Goal: Task Accomplishment & Management: Use online tool/utility

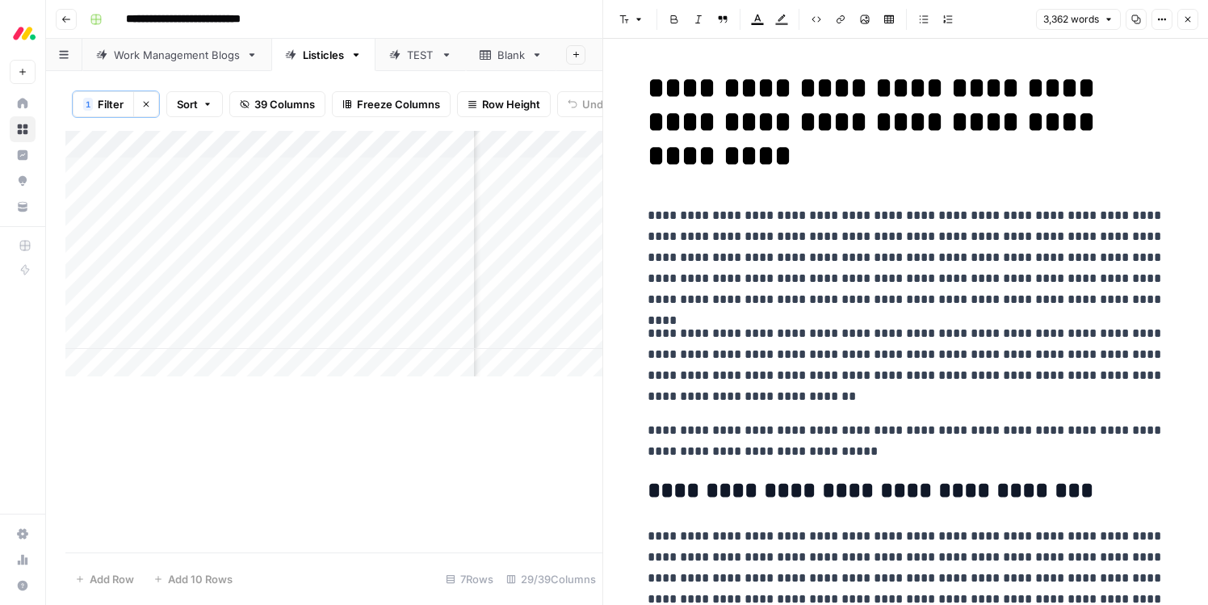
scroll to position [6648, 0]
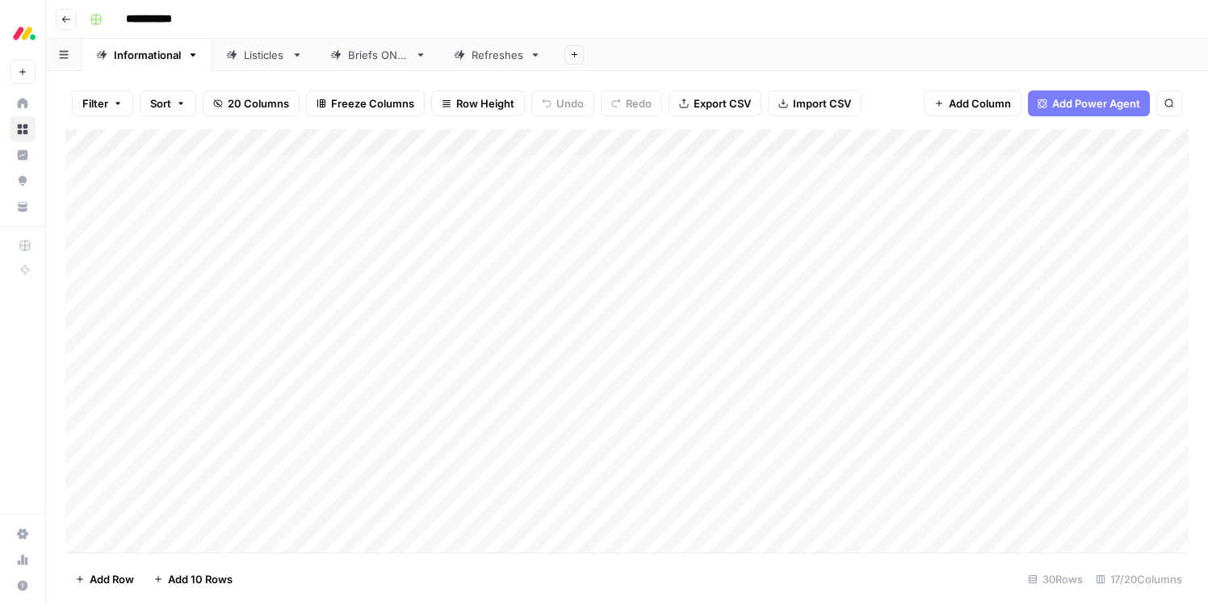
click at [531, 279] on div "Add Column" at bounding box center [626, 340] width 1123 height 423
click at [530, 279] on div "Add Column" at bounding box center [626, 340] width 1123 height 423
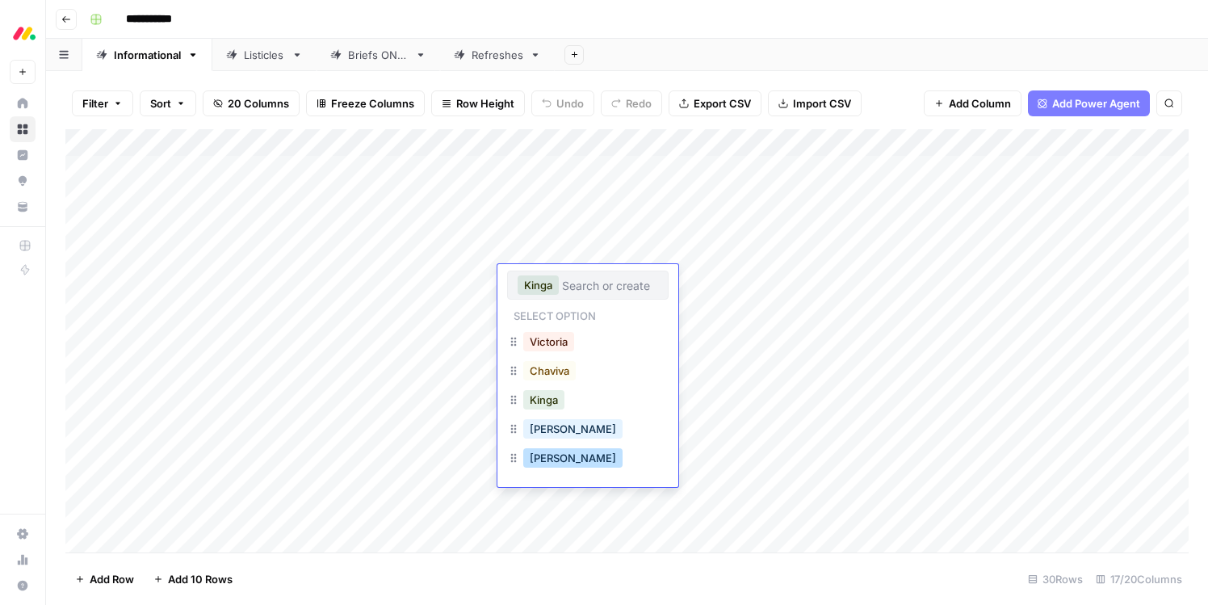
click at [543, 454] on button "Sean" at bounding box center [572, 457] width 99 height 19
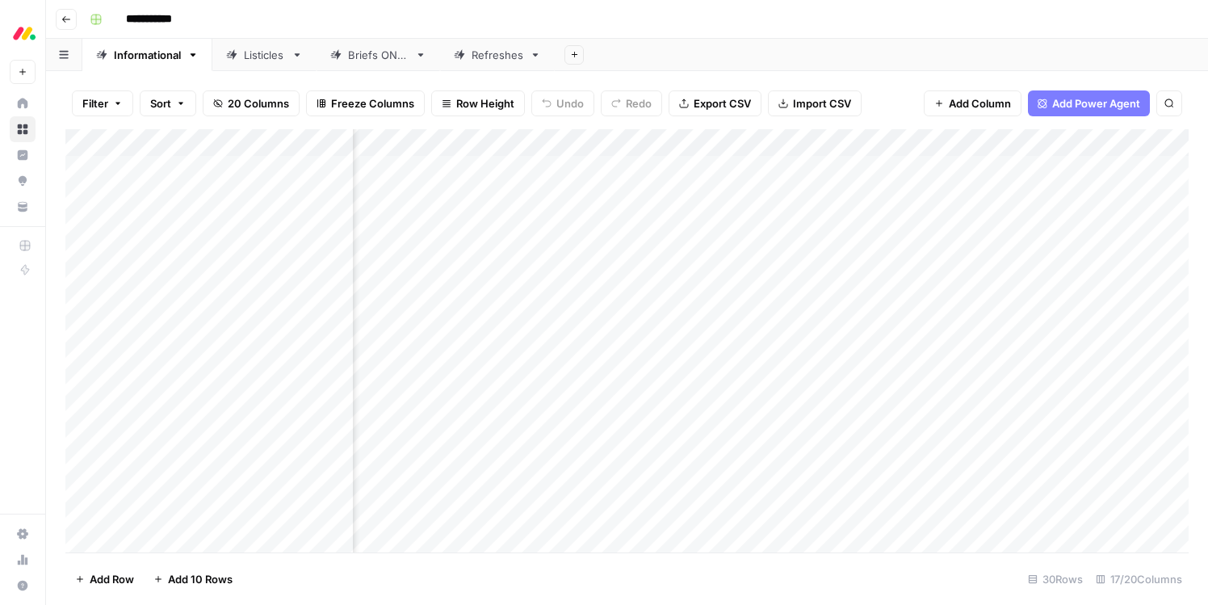
scroll to position [0, 552]
click at [809, 280] on div "Add Column" at bounding box center [626, 340] width 1123 height 423
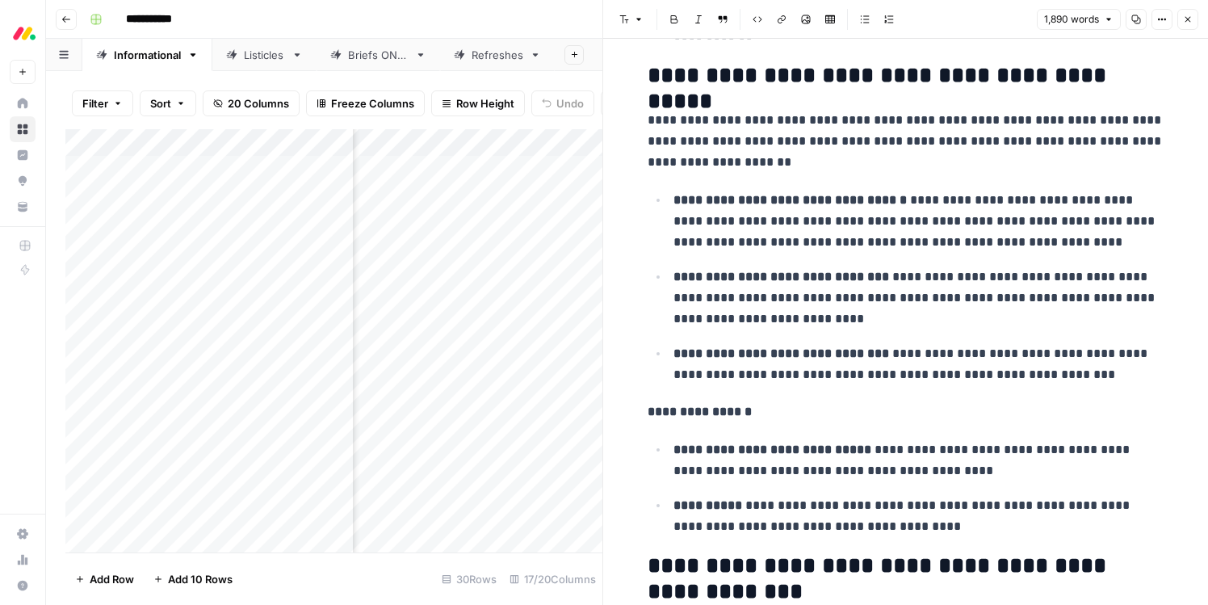
scroll to position [4188, 0]
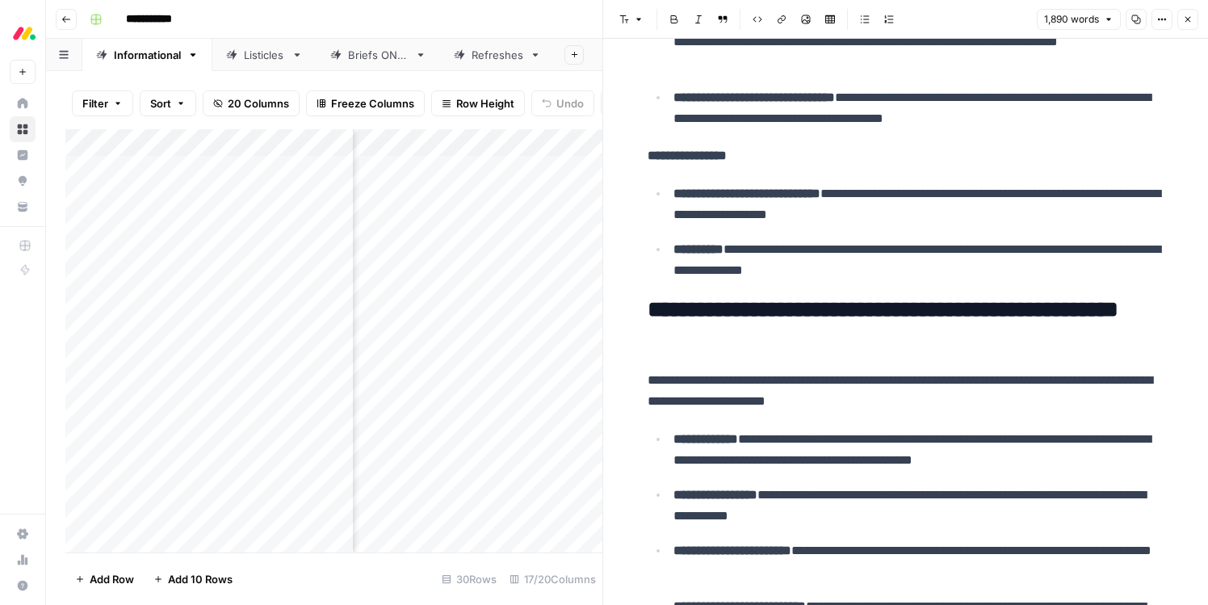
click at [1185, 13] on button "Close" at bounding box center [1187, 19] width 21 height 21
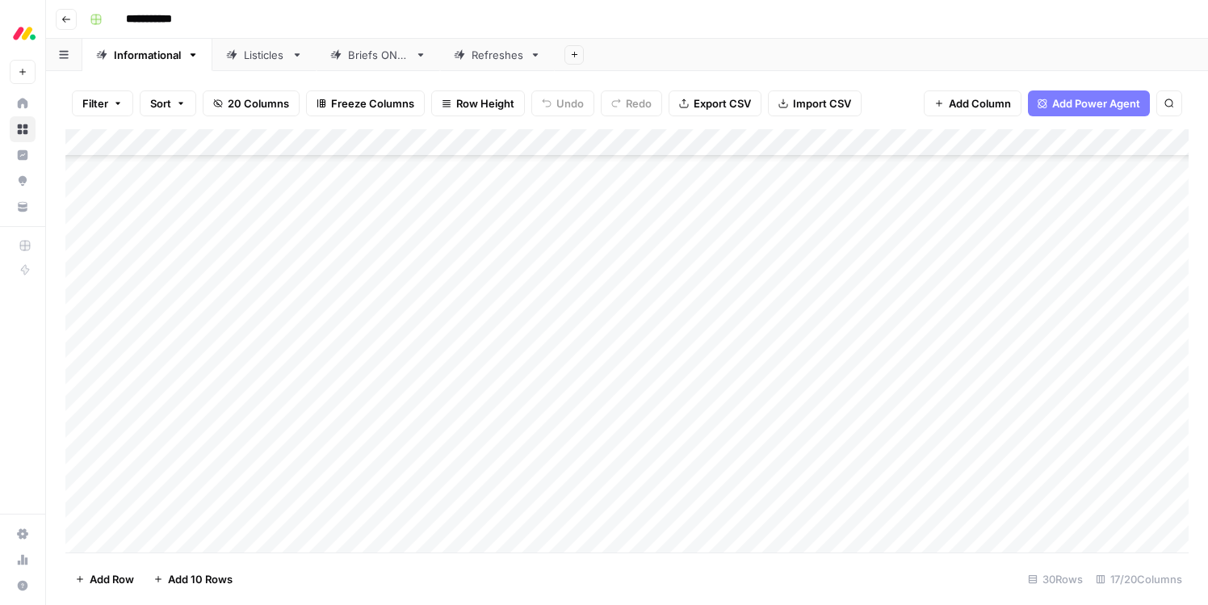
scroll to position [266, 0]
